Goal: Task Accomplishment & Management: Manage account settings

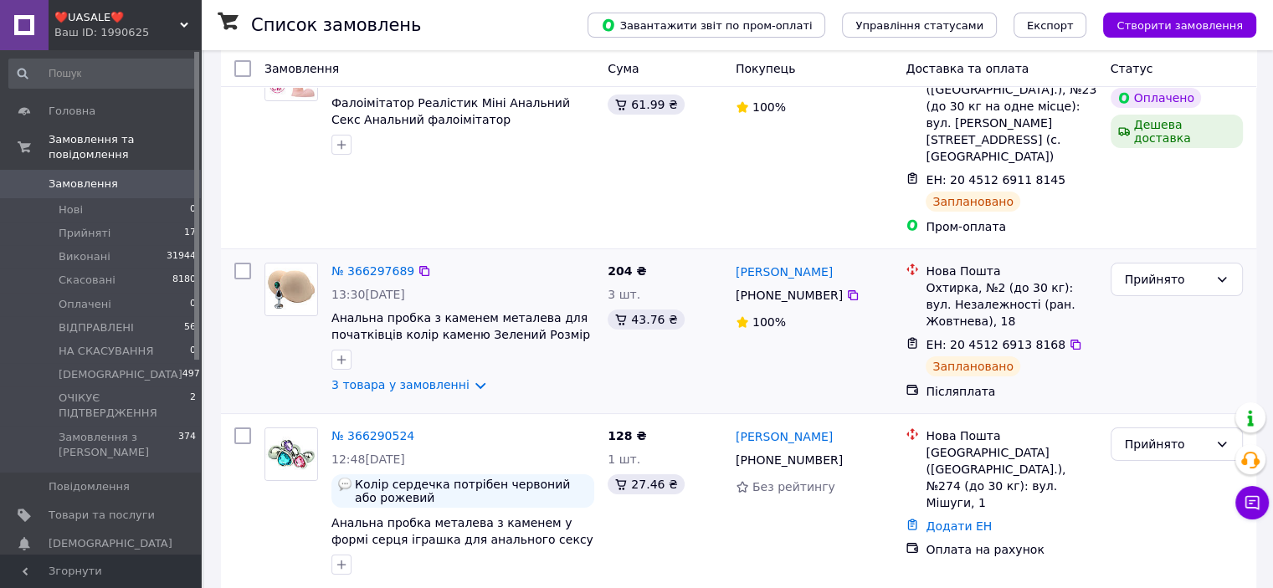
scroll to position [251, 0]
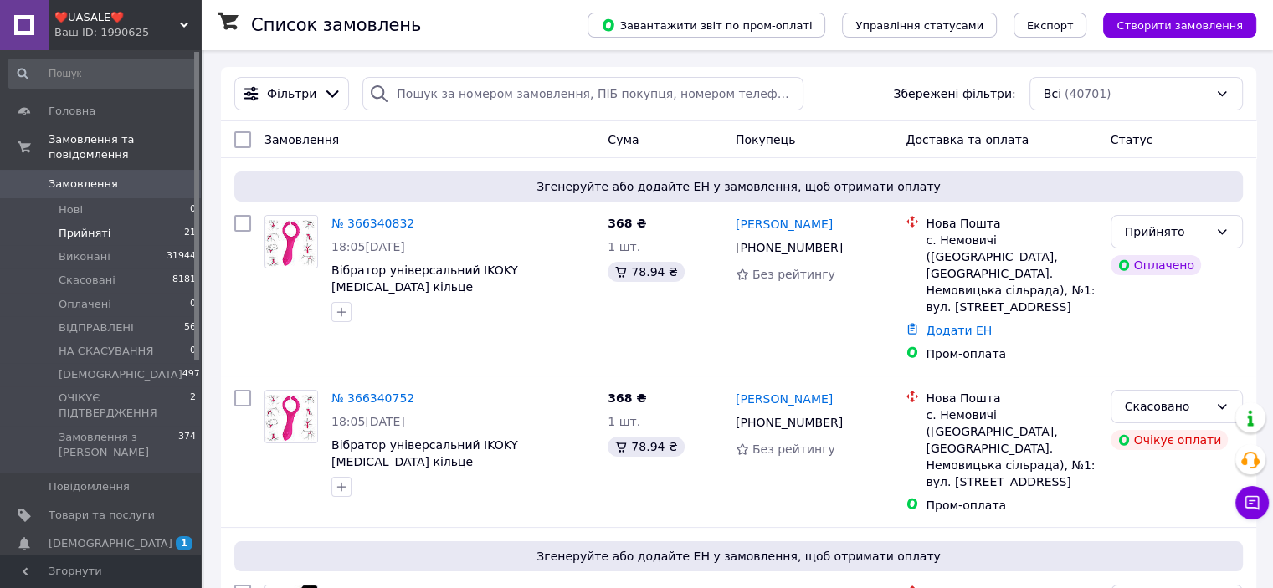
click at [101, 226] on span "Прийняті" at bounding box center [85, 233] width 52 height 15
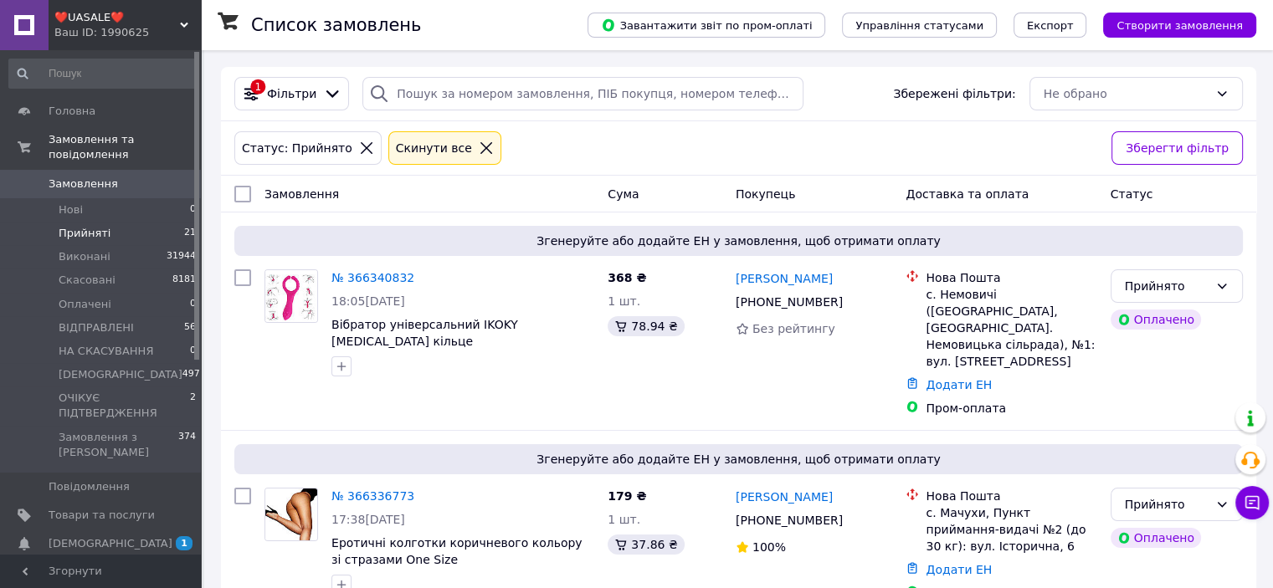
click at [244, 189] on input "checkbox" at bounding box center [242, 194] width 17 height 17
checkbox input "true"
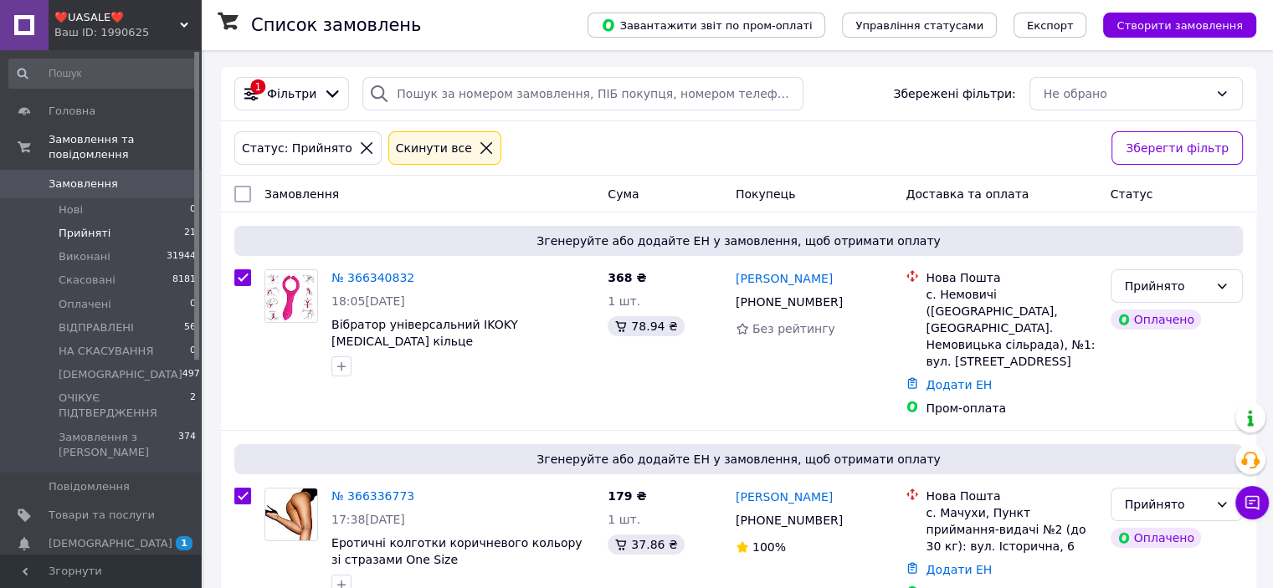
checkbox input "true"
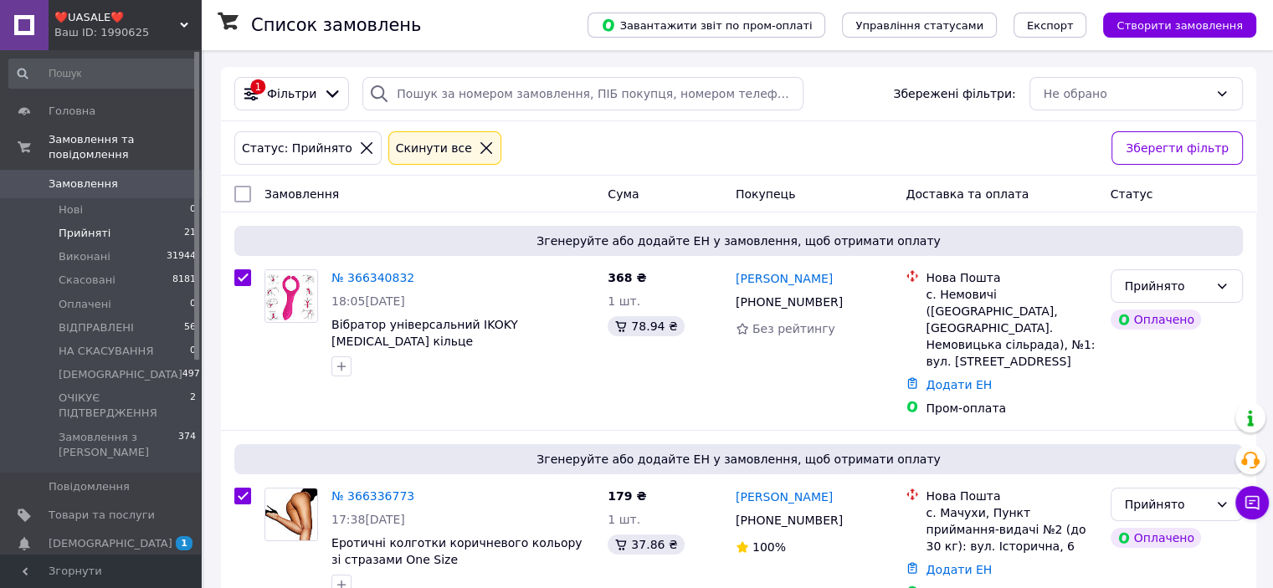
checkbox input "true"
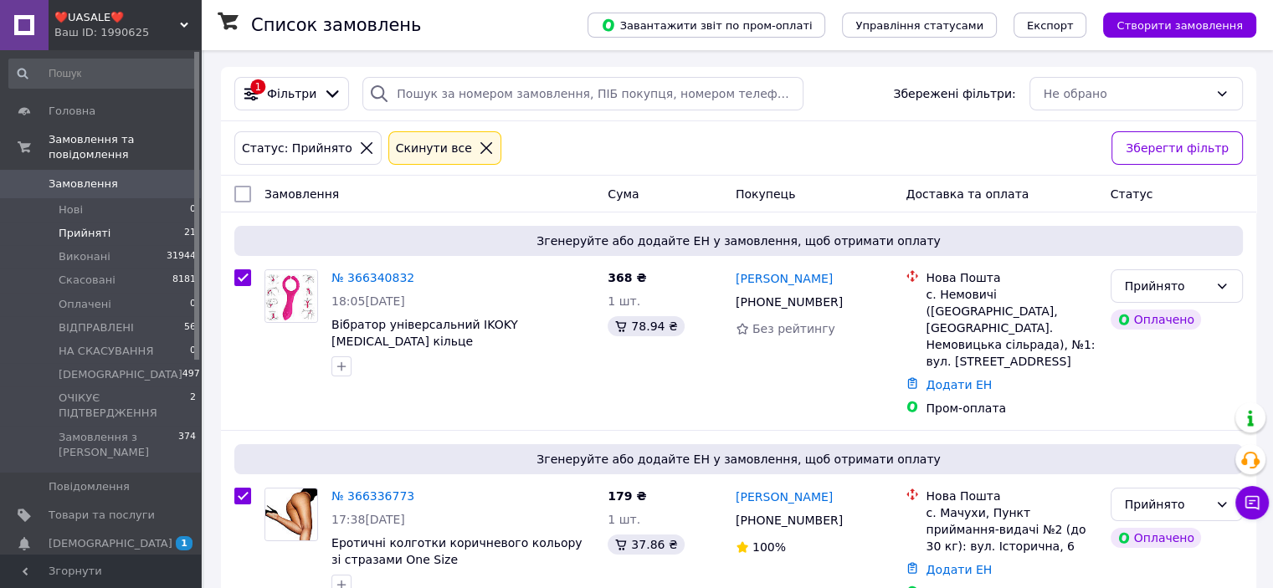
checkbox input "true"
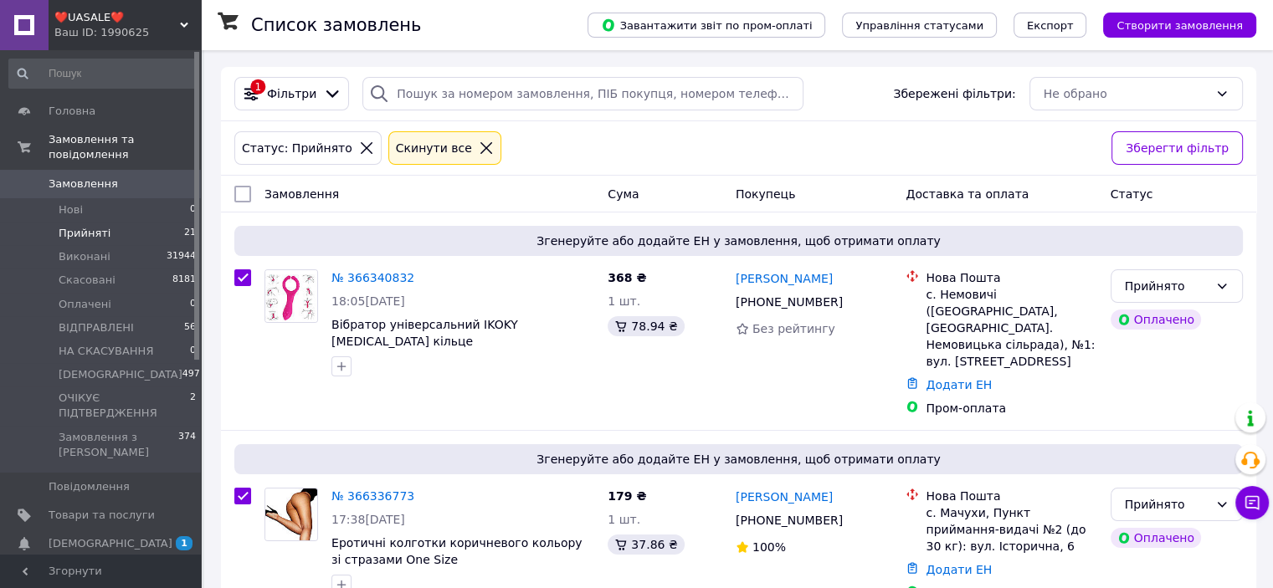
checkbox input "true"
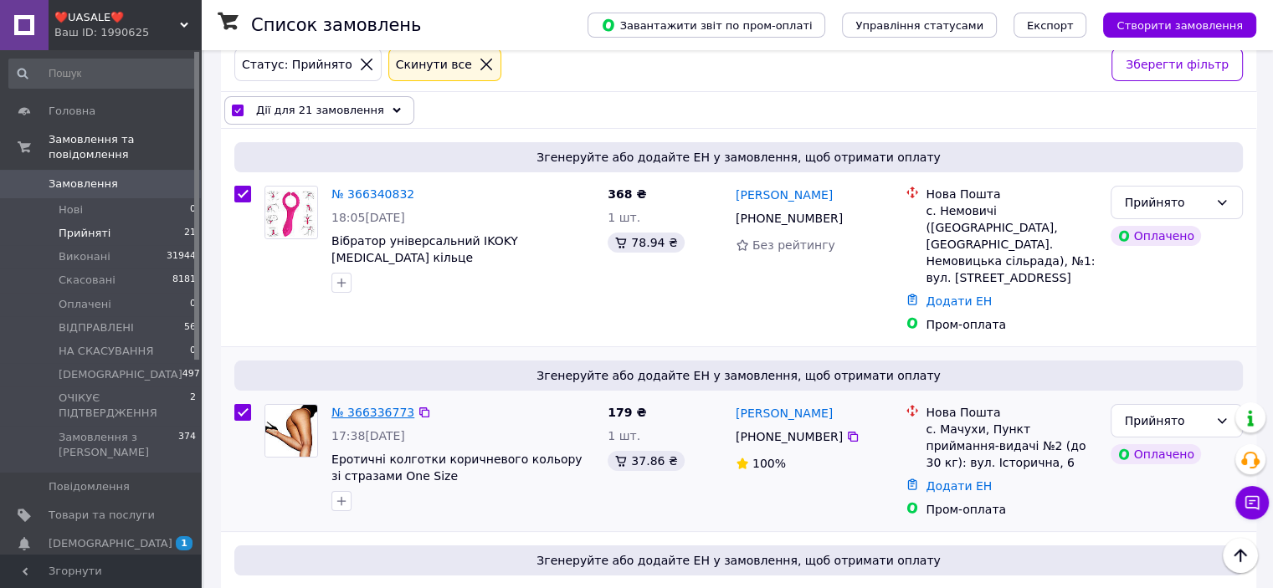
scroll to position [167, 0]
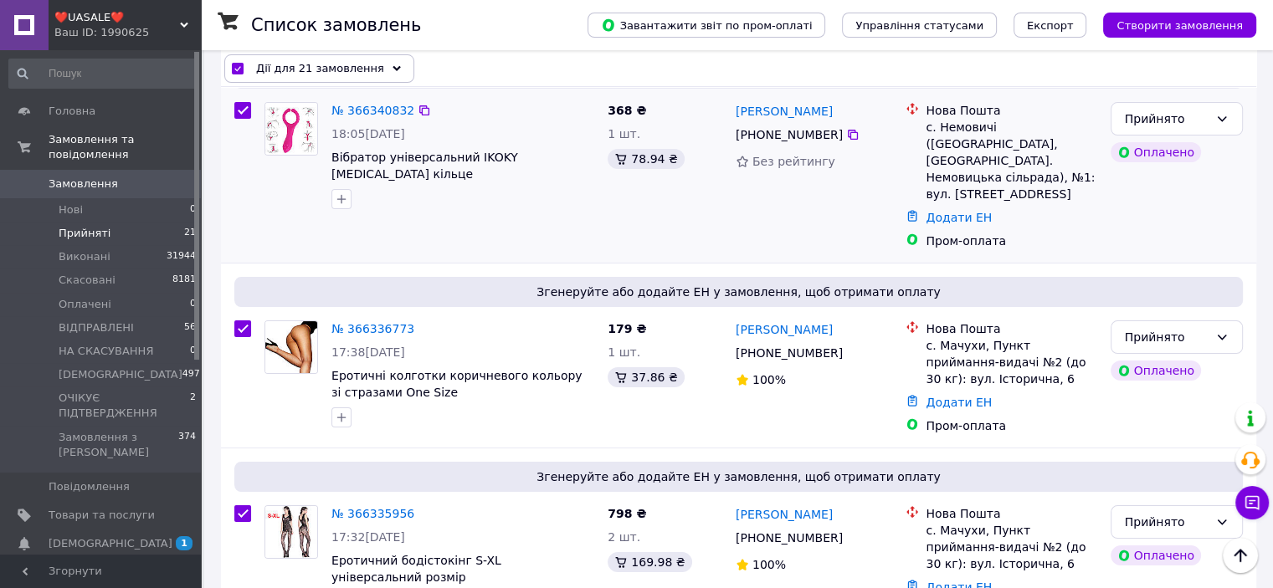
click at [251, 110] on div at bounding box center [243, 175] width 30 height 161
click at [241, 105] on input "checkbox" at bounding box center [242, 110] width 17 height 17
checkbox input "false"
checkbox input "true"
click at [244, 321] on input "checkbox" at bounding box center [242, 329] width 17 height 17
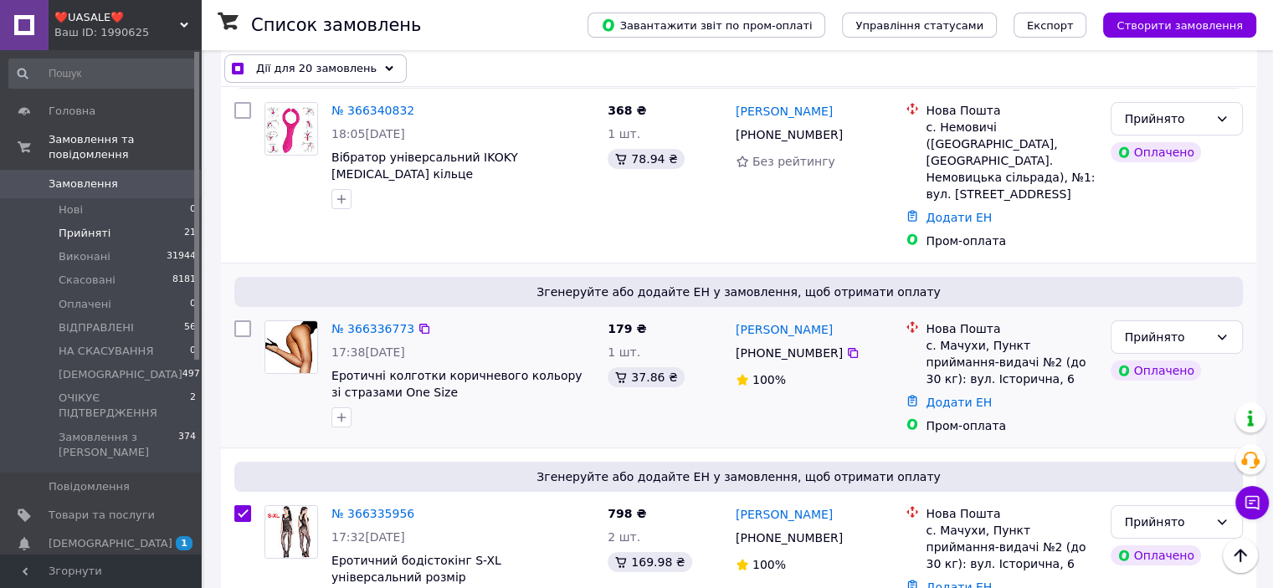
checkbox input "false"
checkbox input "true"
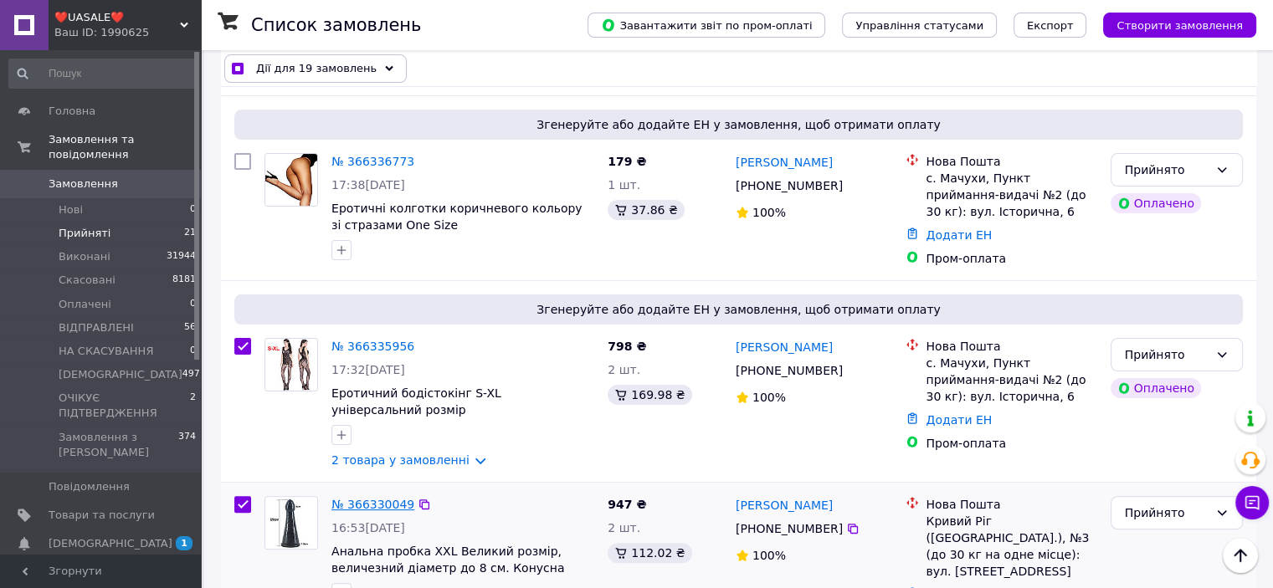
scroll to position [419, 0]
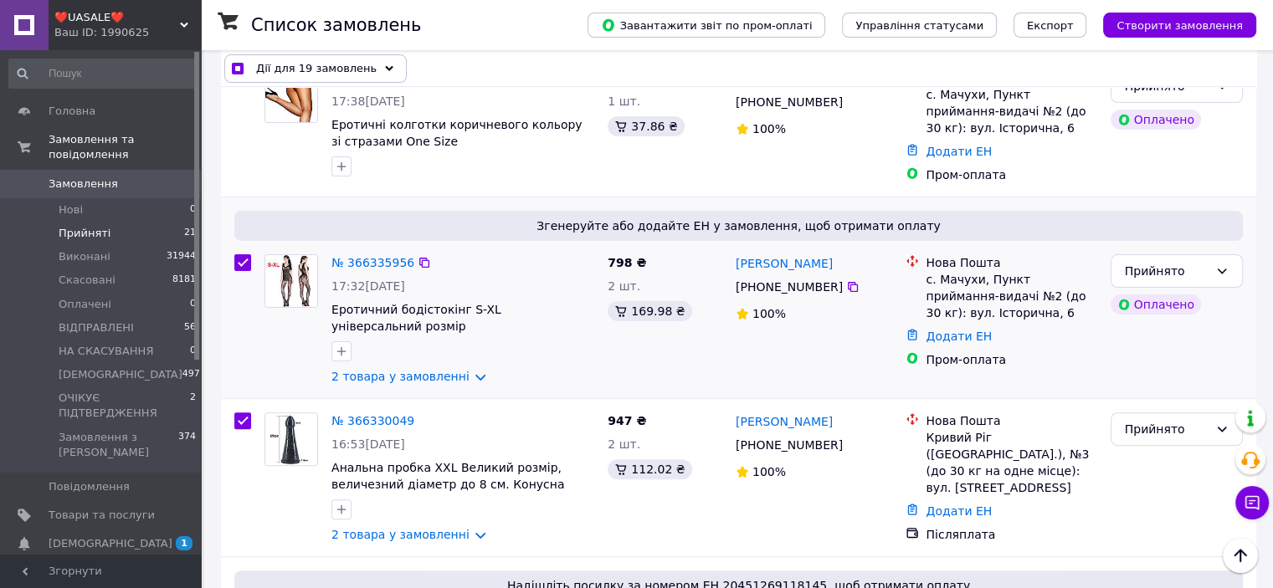
click at [245, 254] on input "checkbox" at bounding box center [242, 262] width 17 height 17
checkbox input "false"
checkbox input "true"
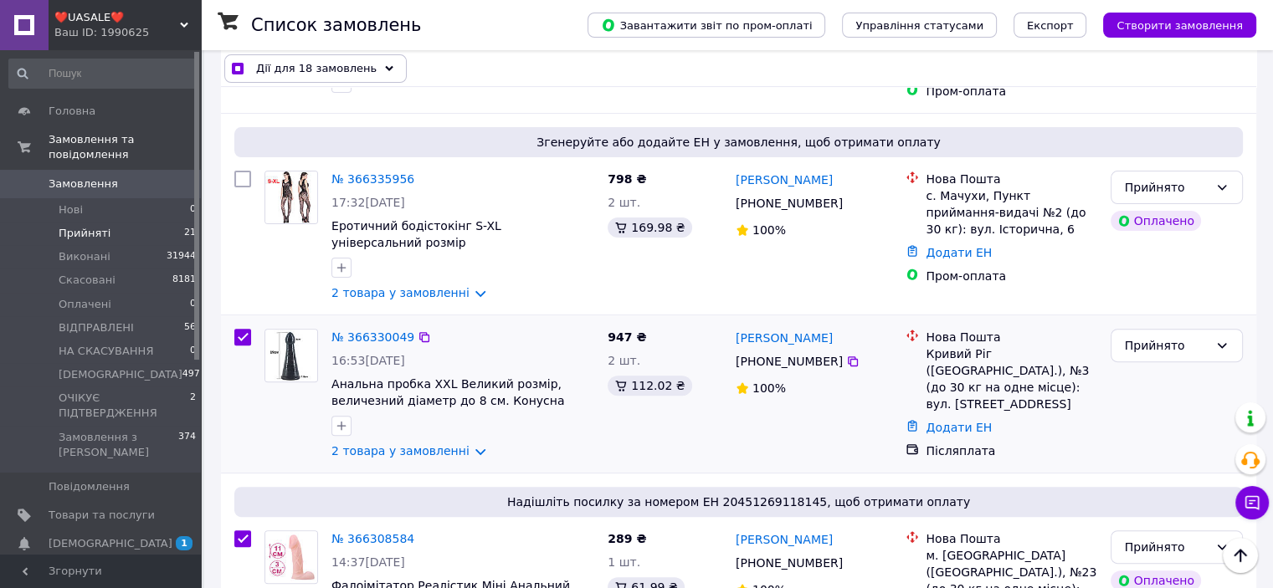
click at [237, 329] on input "checkbox" at bounding box center [242, 337] width 17 height 17
checkbox input "false"
checkbox input "true"
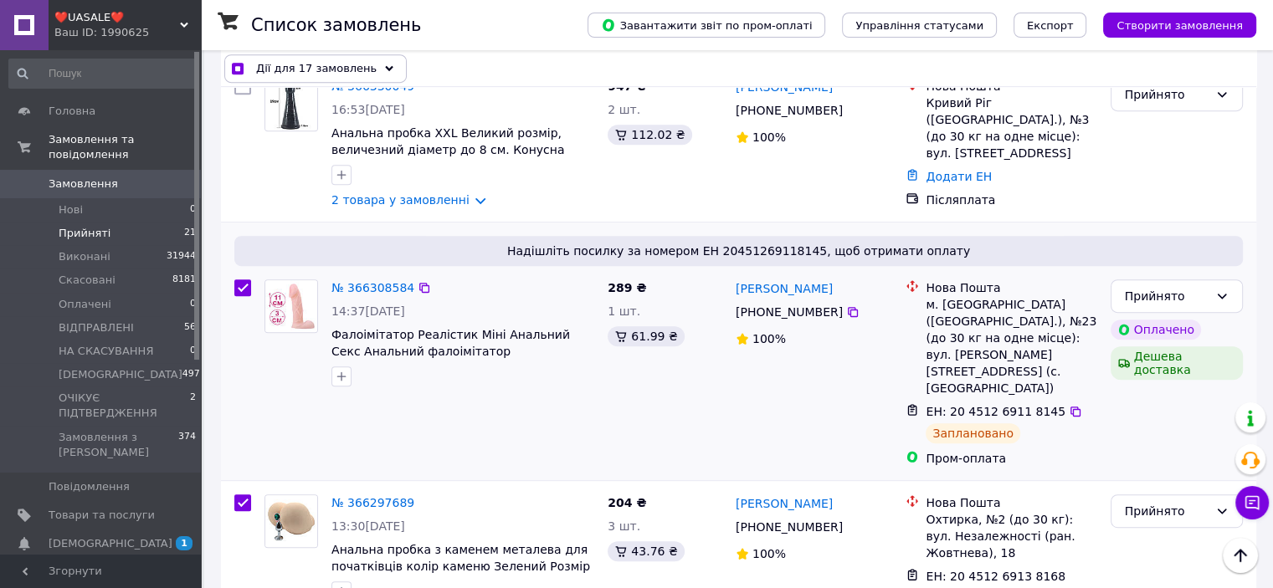
scroll to position [837, 0]
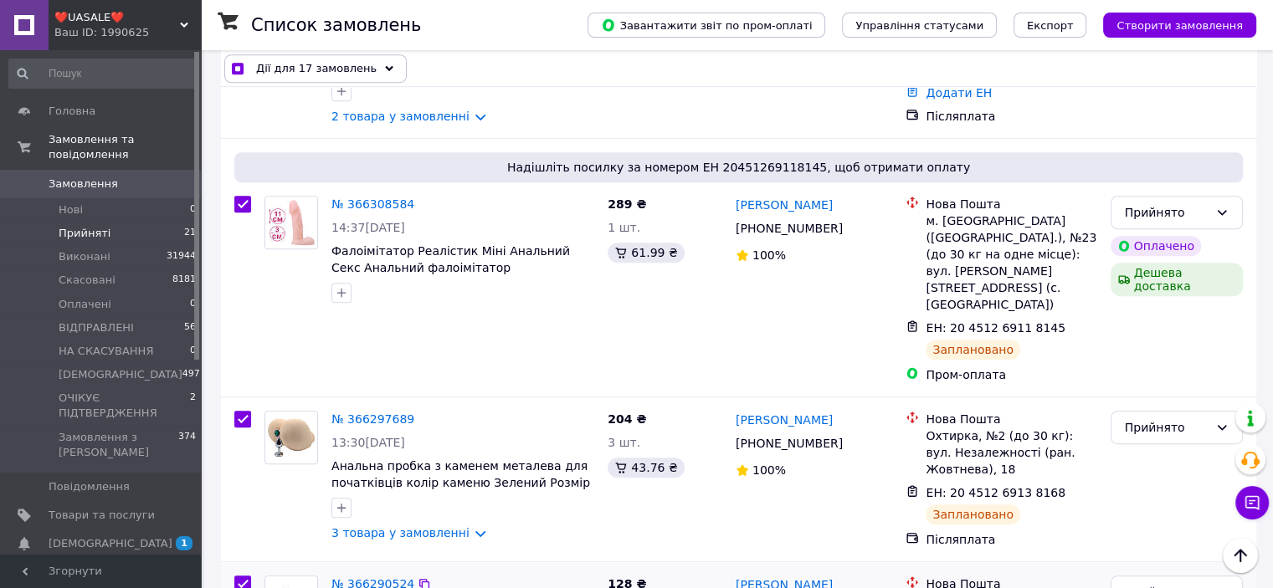
click at [246, 576] on input "checkbox" at bounding box center [242, 584] width 17 height 17
checkbox input "false"
checkbox input "true"
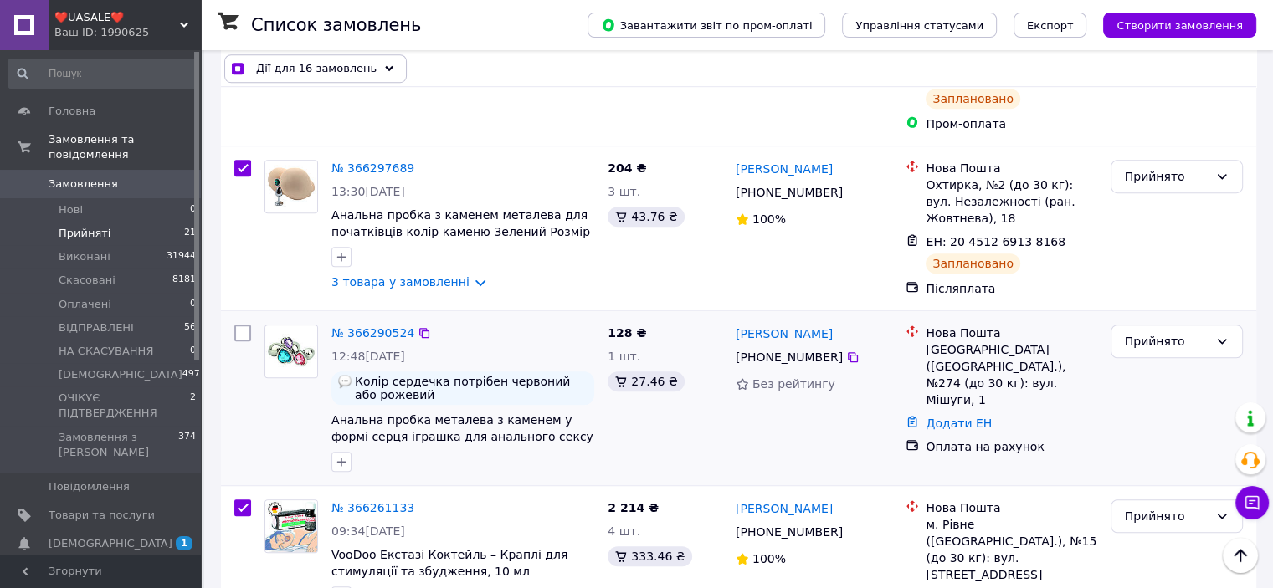
scroll to position [1172, 0]
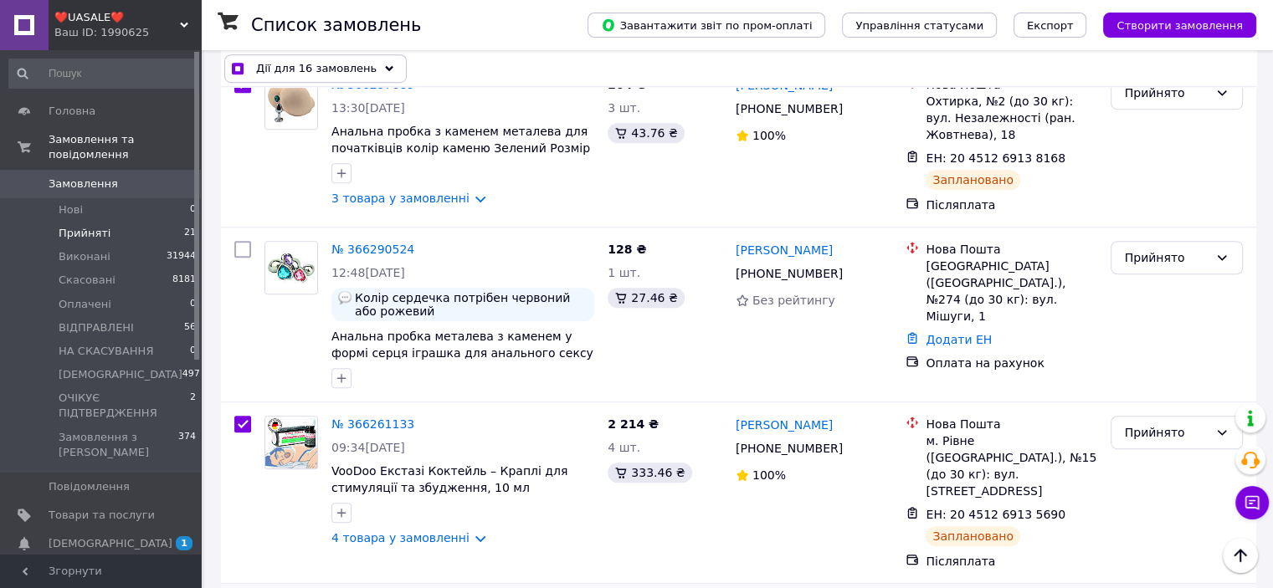
checkbox input "false"
checkbox input "true"
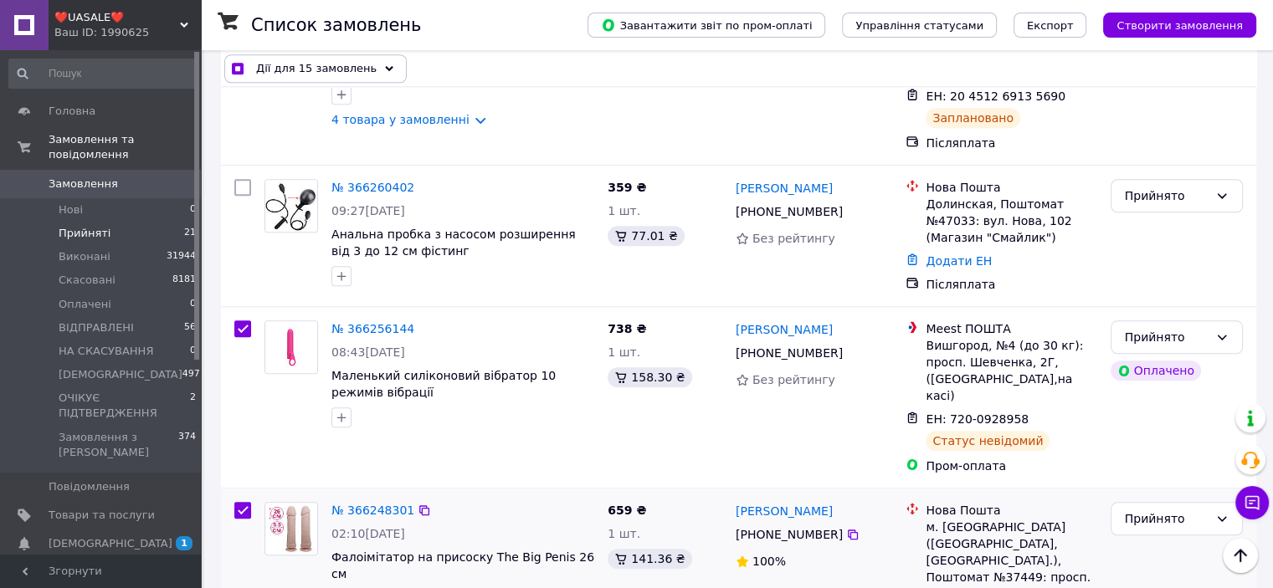
scroll to position [1674, 0]
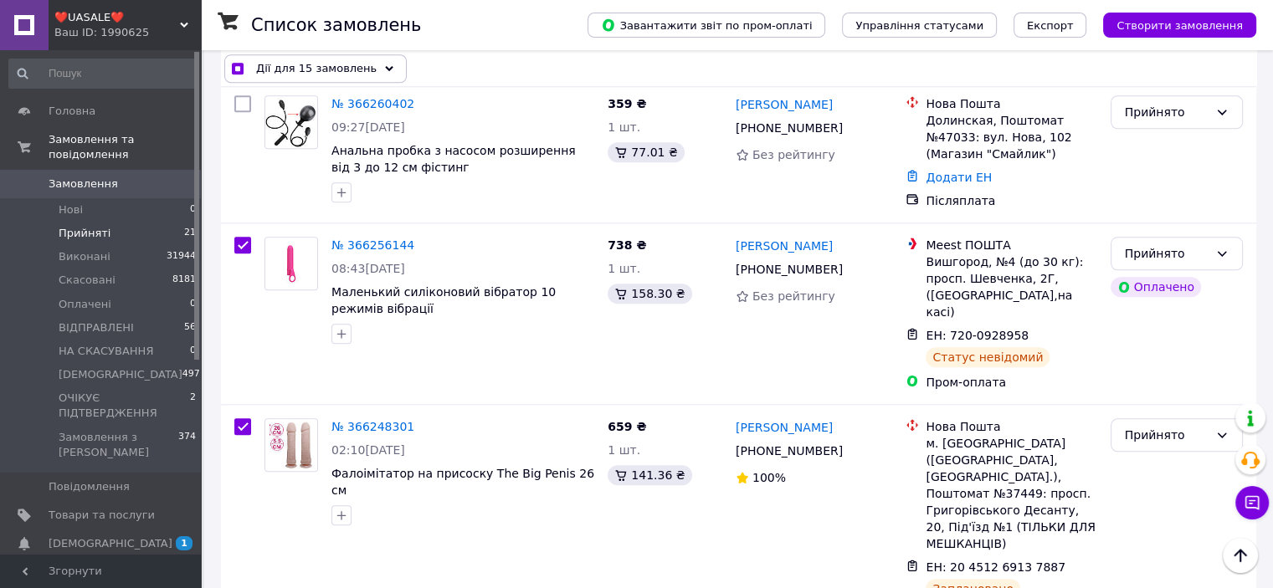
checkbox input "false"
checkbox input "true"
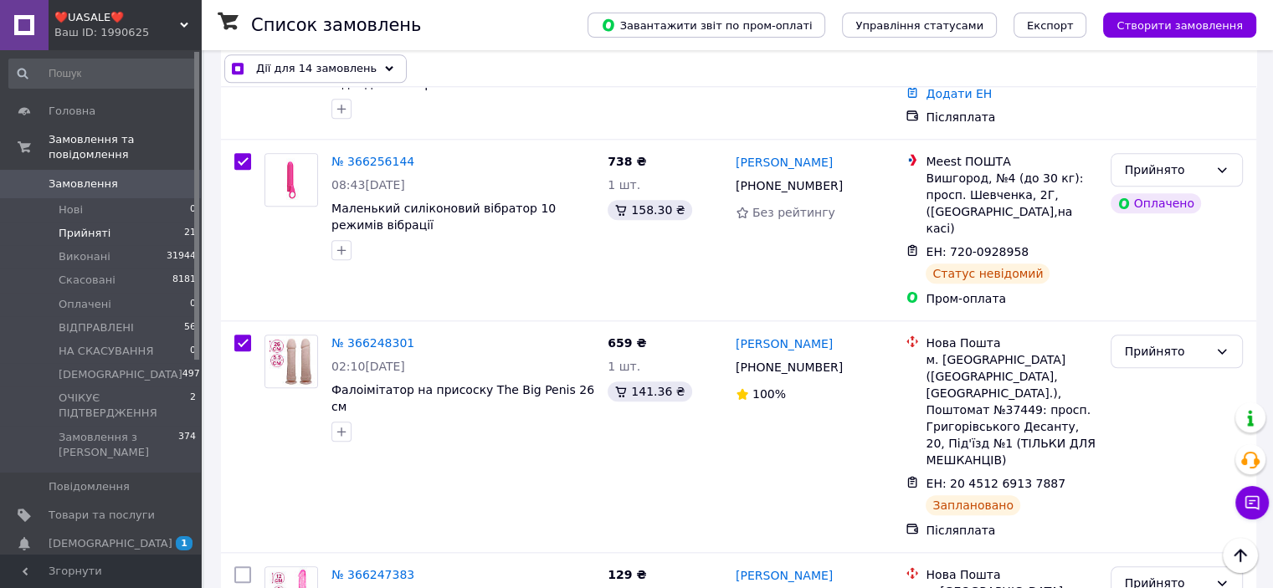
checkbox input "false"
checkbox input "true"
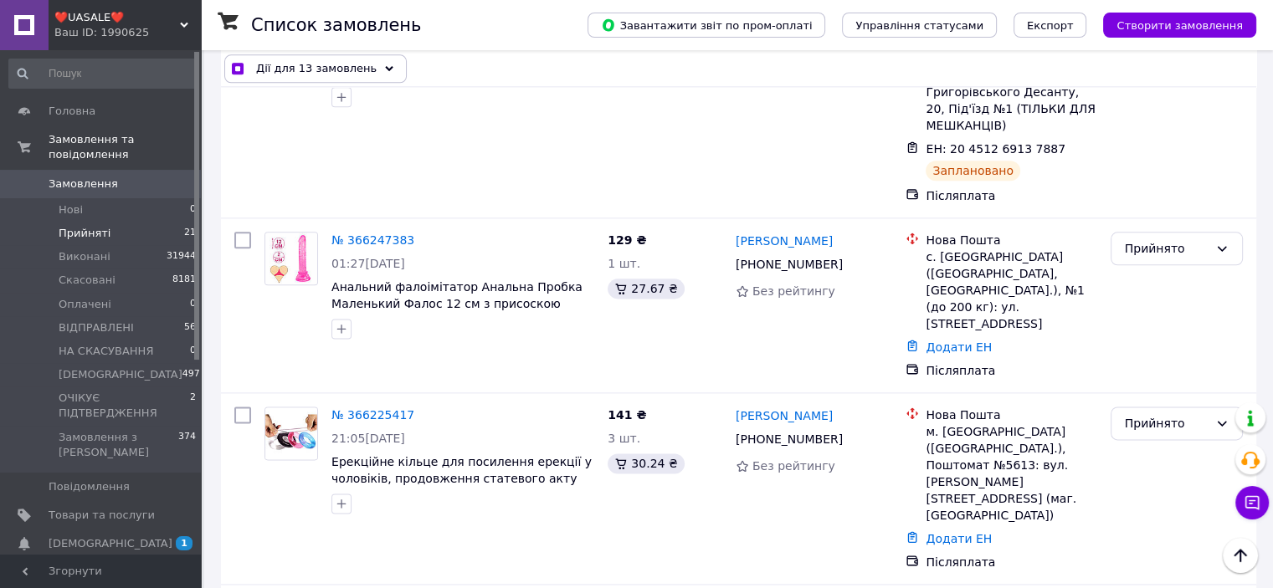
scroll to position [2176, 0]
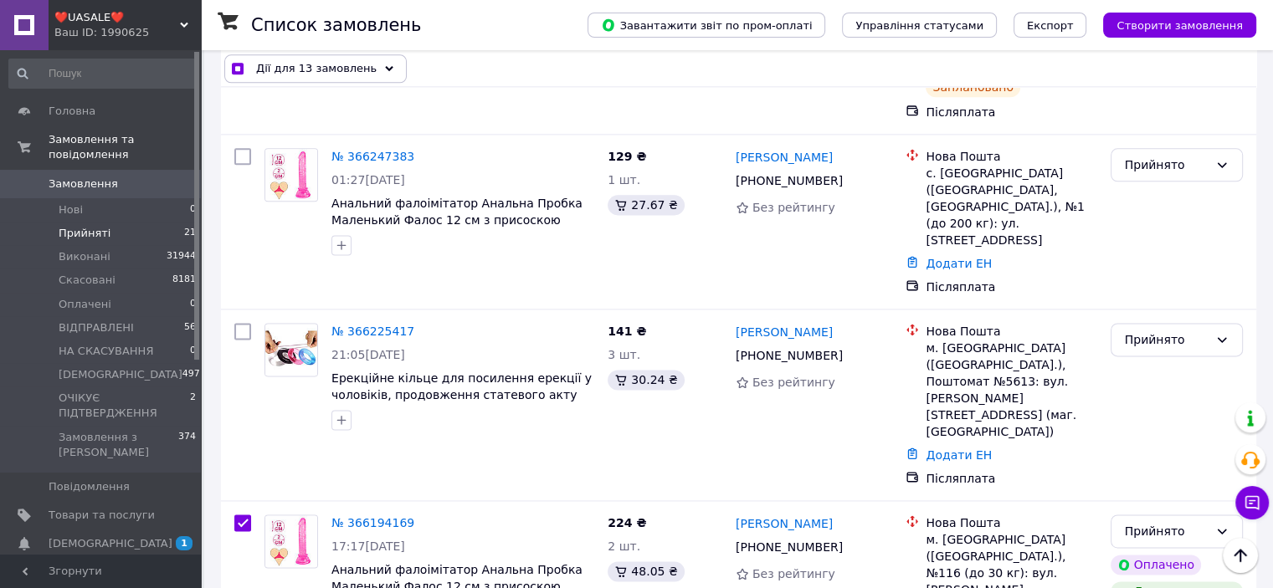
checkbox input "false"
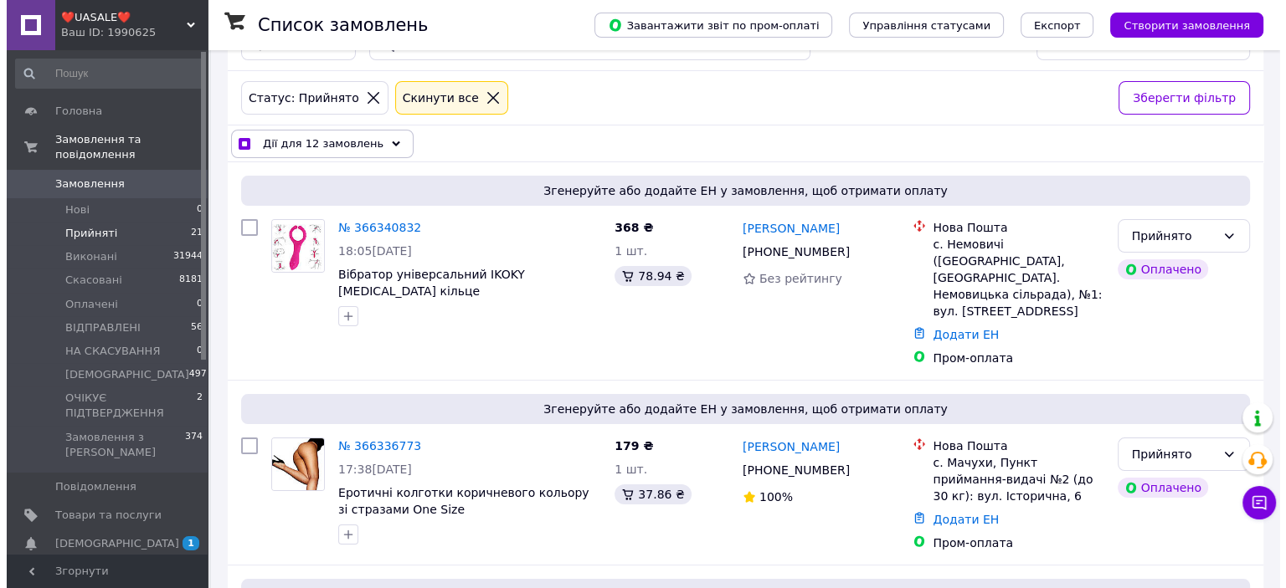
scroll to position [0, 0]
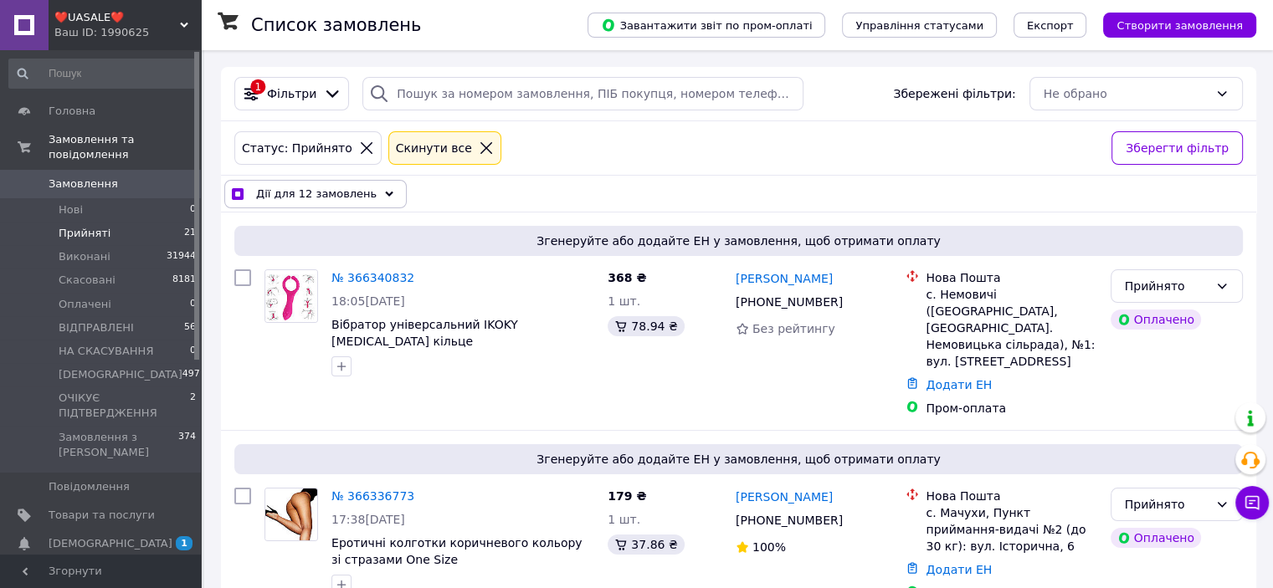
click at [343, 193] on span "Дії для 12 замовлень" at bounding box center [316, 194] width 121 height 17
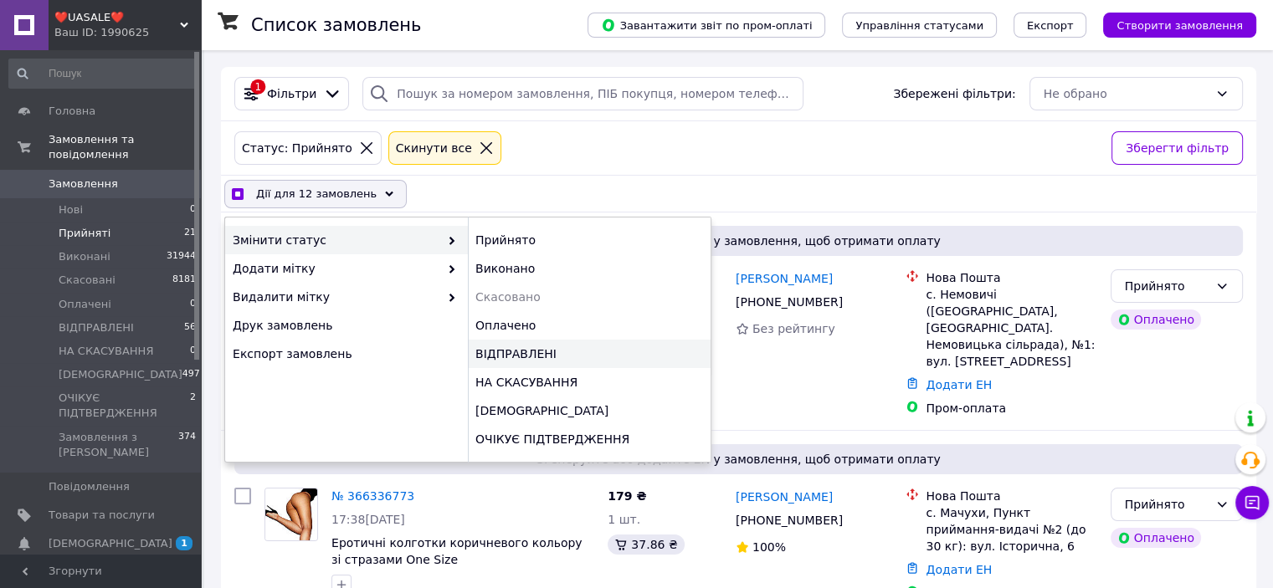
checkbox input "true"
click at [541, 344] on div "ВІДПРАВЛЕНІ" at bounding box center [589, 354] width 243 height 28
checkbox input "false"
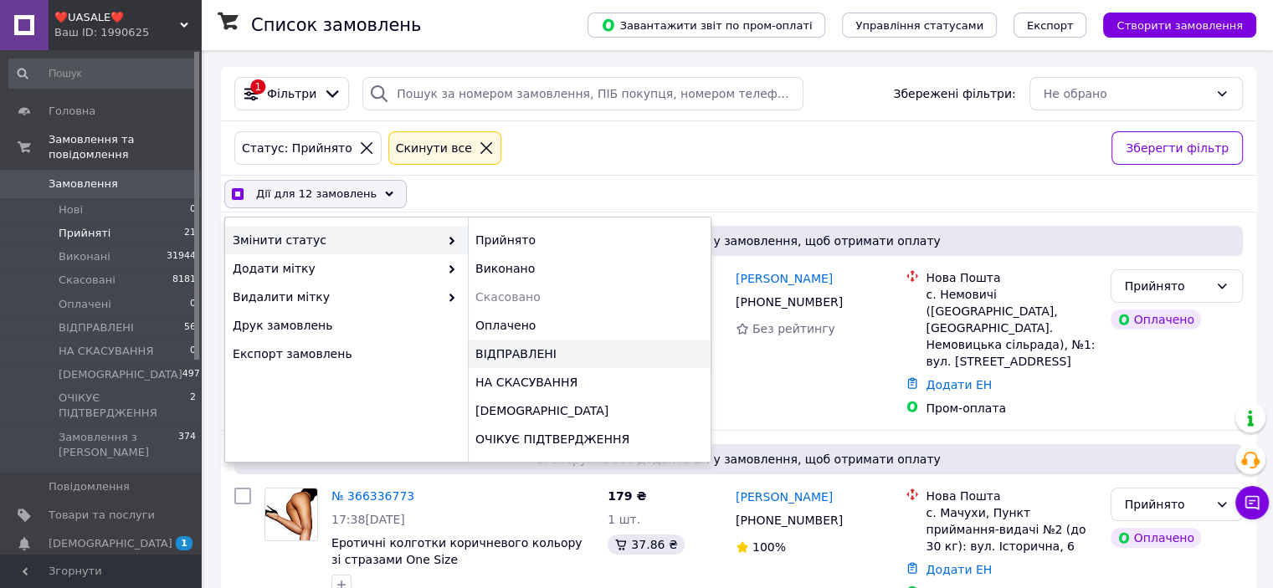
checkbox input "false"
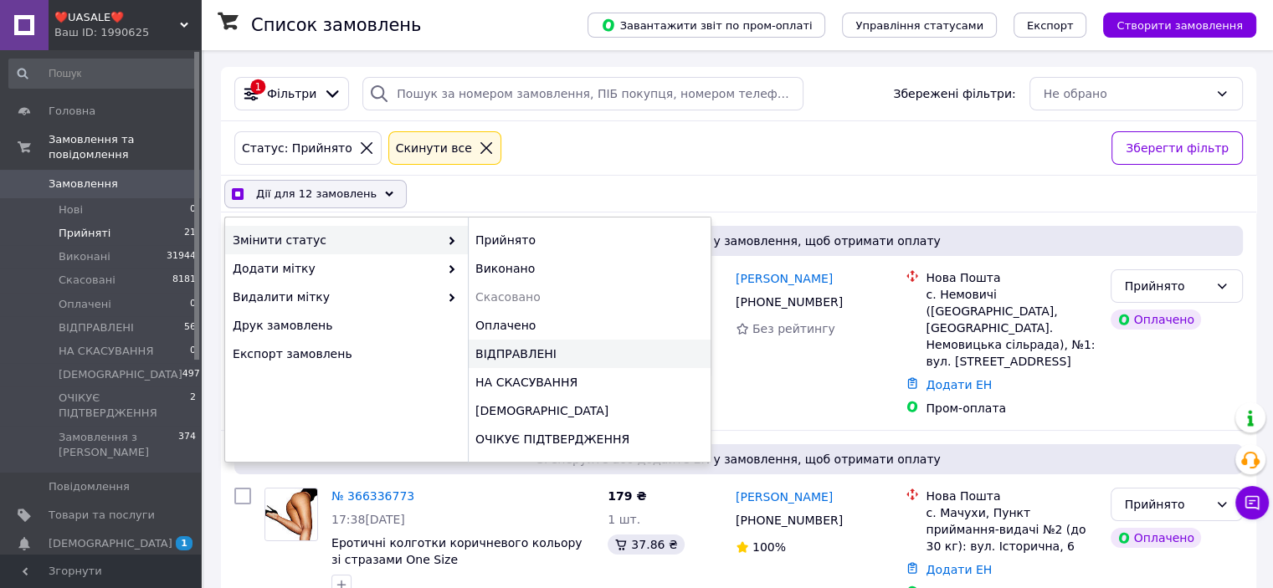
checkbox input "false"
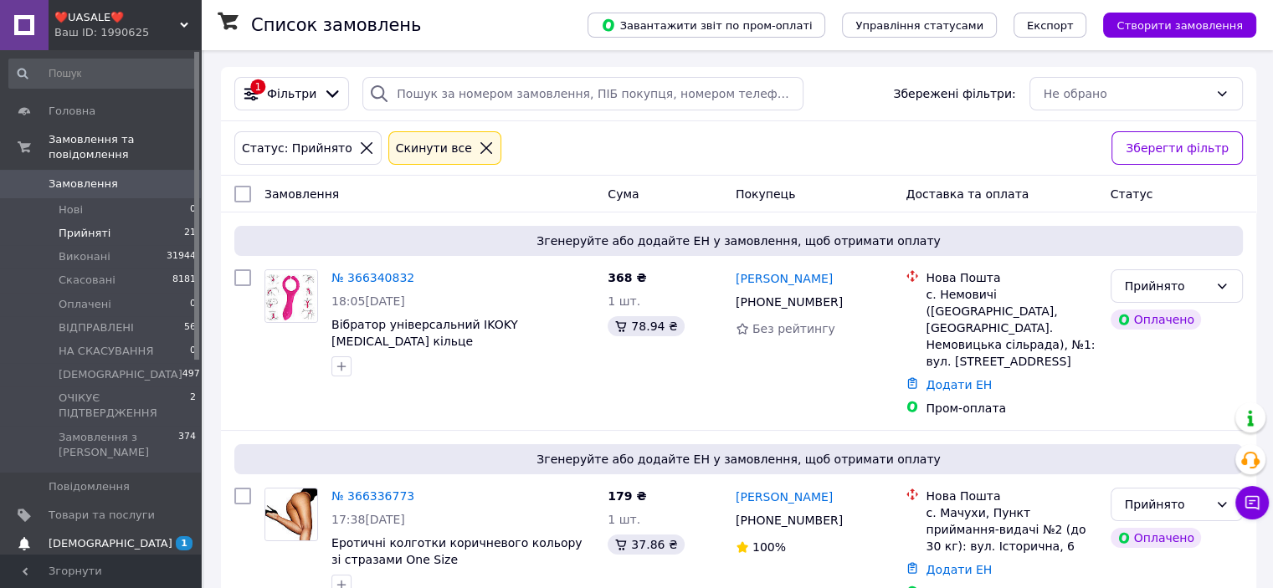
click at [69, 537] on span "[DEMOGRAPHIC_DATA]" at bounding box center [111, 544] width 124 height 15
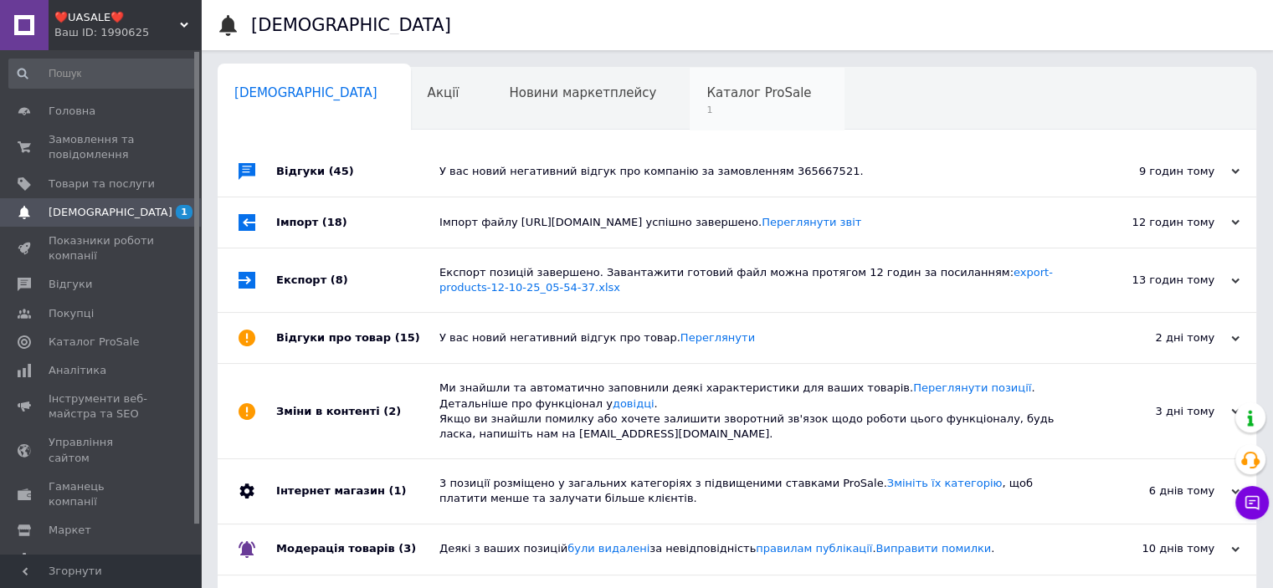
click at [706, 111] on span "1" at bounding box center [758, 110] width 105 height 13
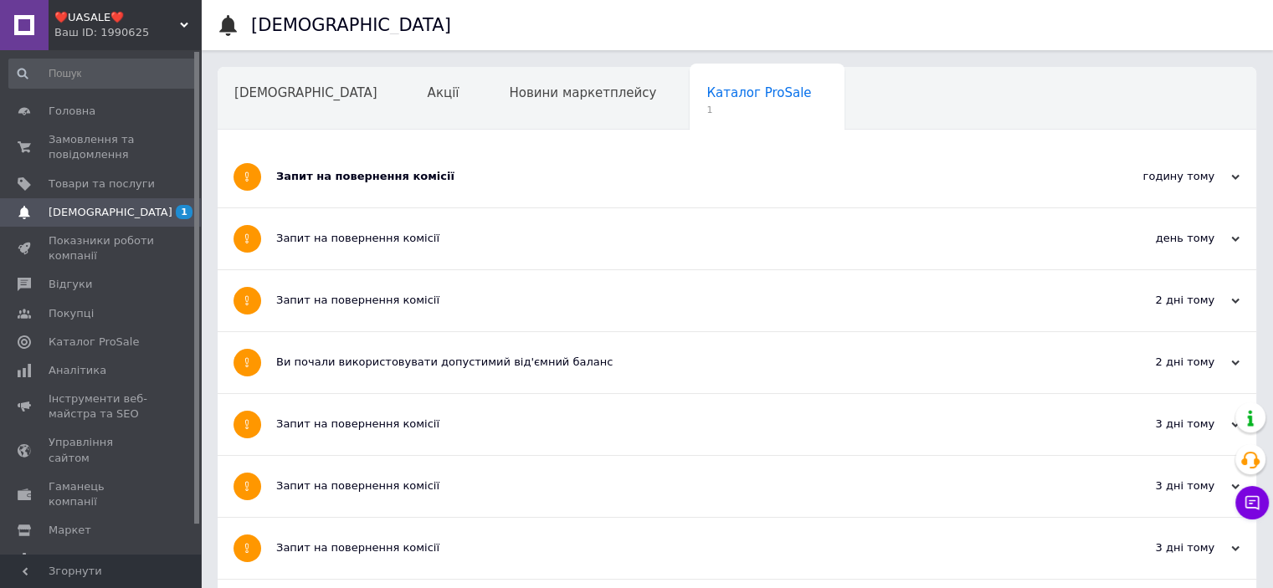
click at [356, 174] on div "Запит на повернення комісії" at bounding box center [674, 176] width 796 height 15
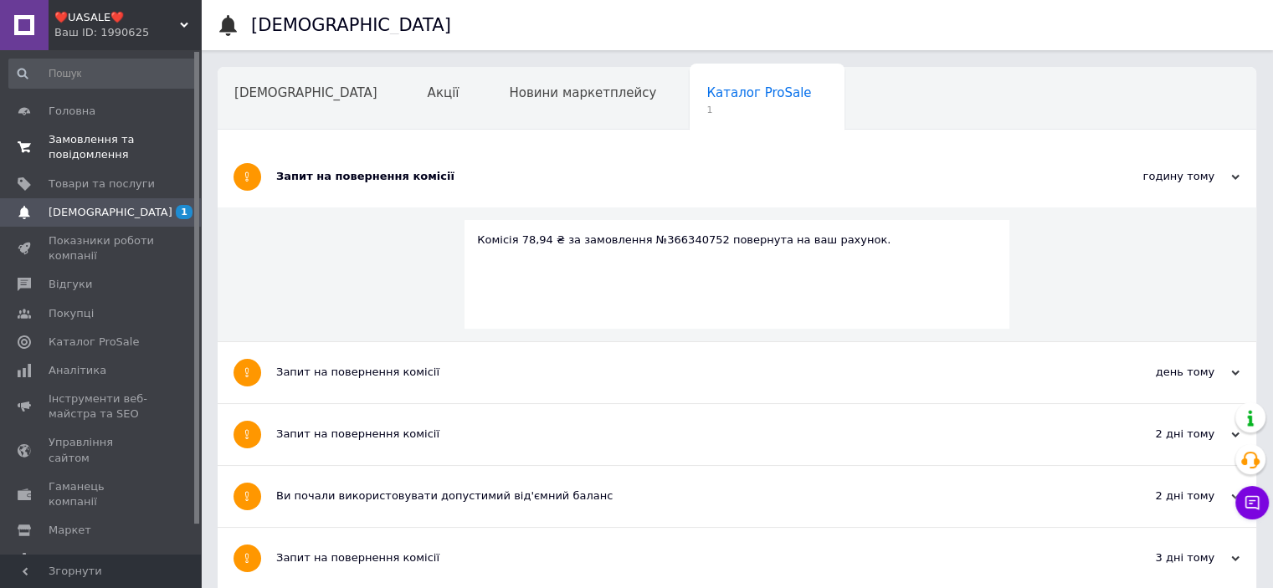
click at [94, 139] on span "Замовлення та повідомлення" at bounding box center [102, 147] width 106 height 30
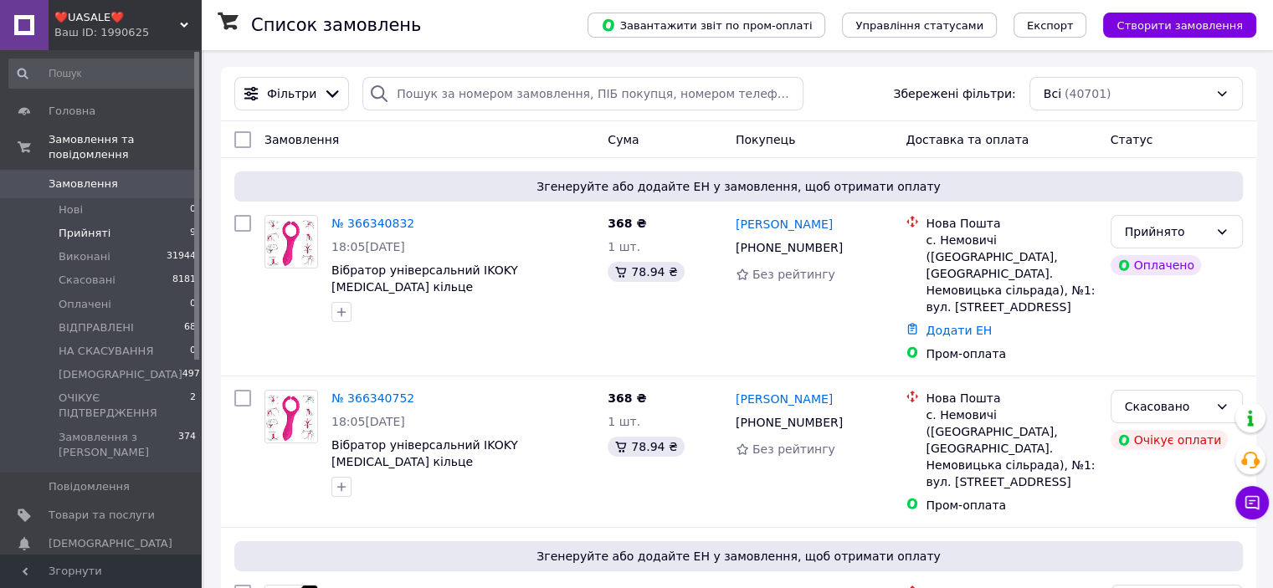
click at [96, 226] on span "Прийняті" at bounding box center [85, 233] width 52 height 15
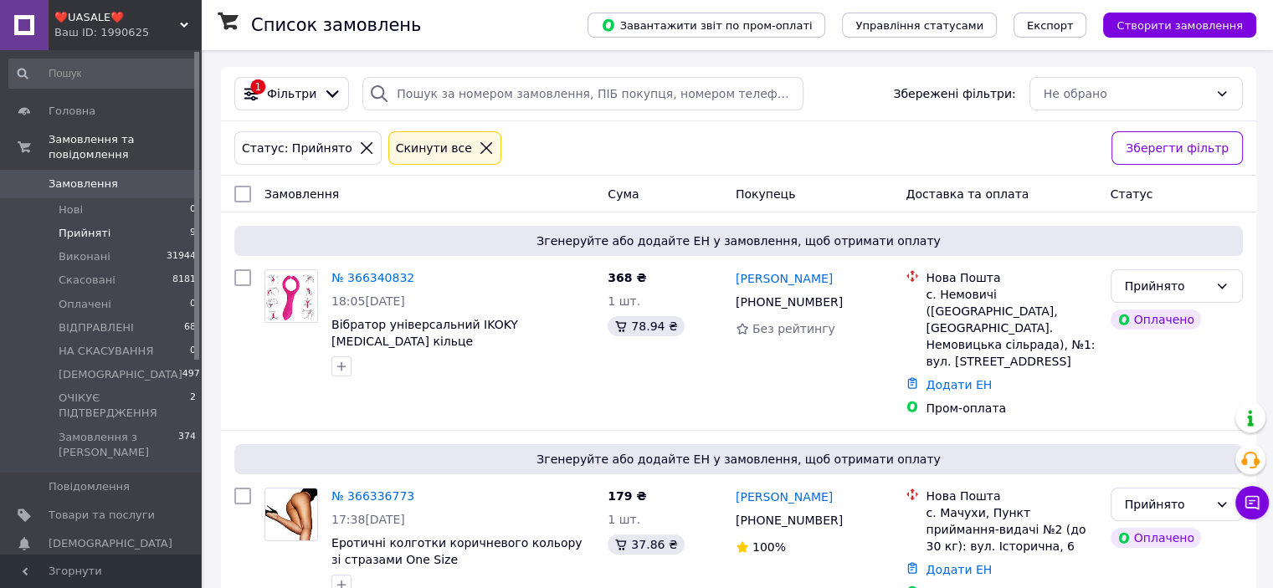
click at [104, 177] on span "Замовлення" at bounding box center [83, 184] width 69 height 15
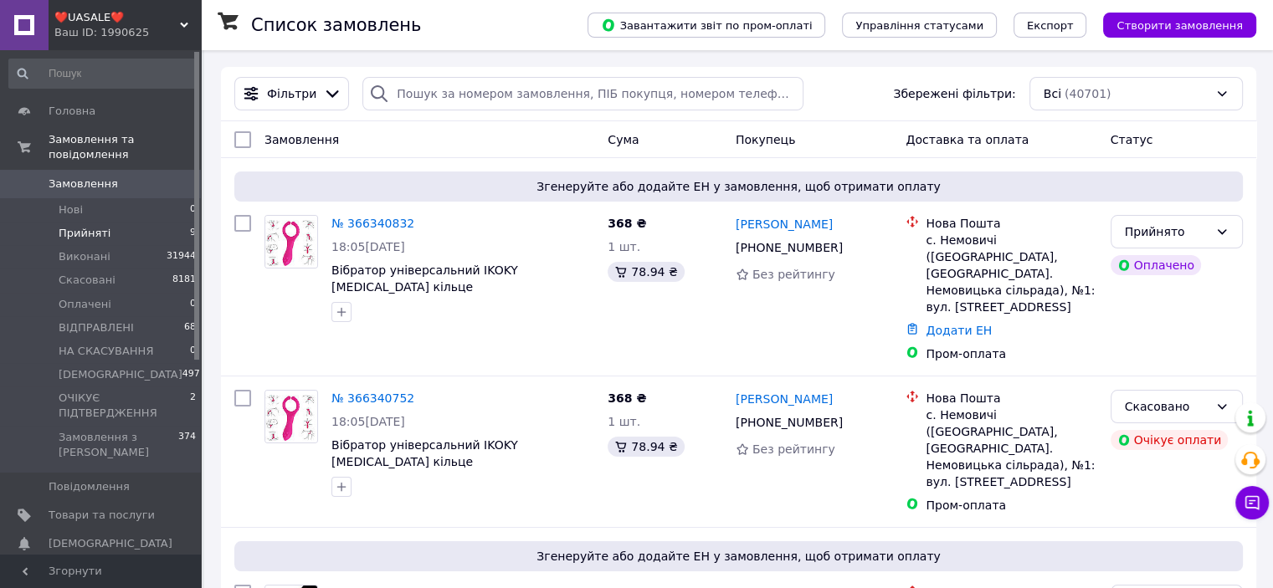
click at [107, 224] on li "Прийняті 9" at bounding box center [103, 233] width 206 height 23
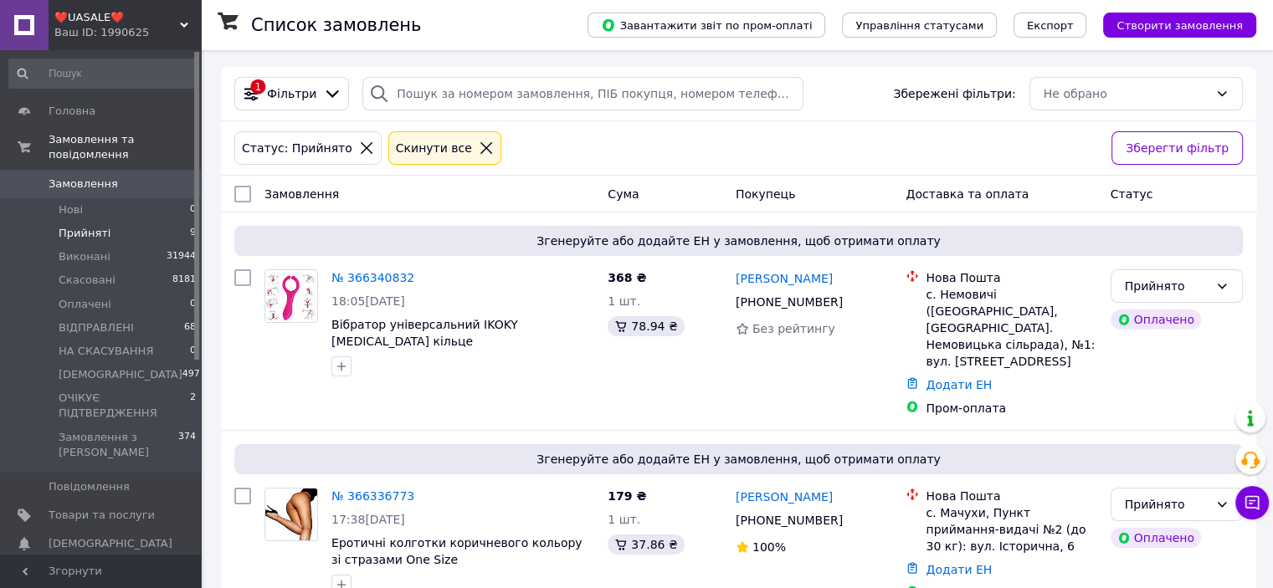
click at [106, 177] on span "Замовлення" at bounding box center [83, 184] width 69 height 15
